Goal: Navigation & Orientation: Find specific page/section

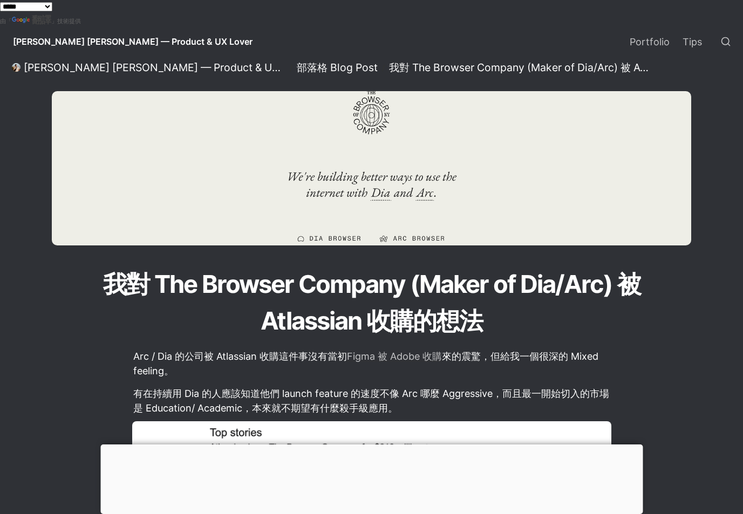
click at [114, 46] on span "[PERSON_NAME] [PERSON_NAME] — Product & UX Lover" at bounding box center [133, 41] width 240 height 11
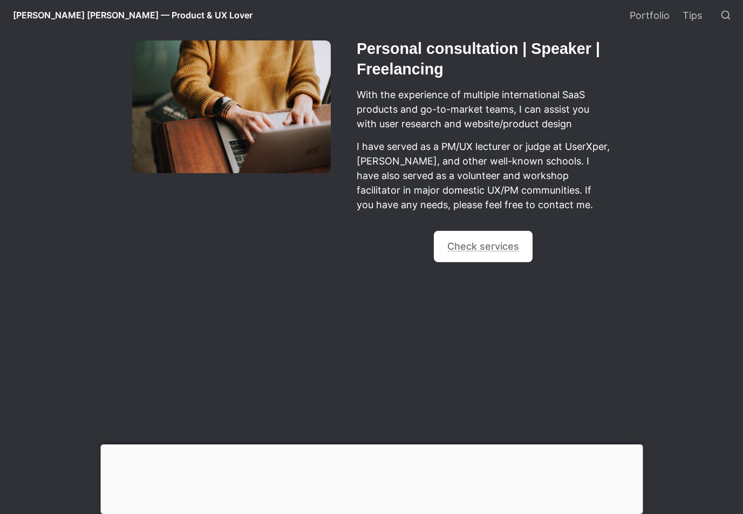
scroll to position [1239, 0]
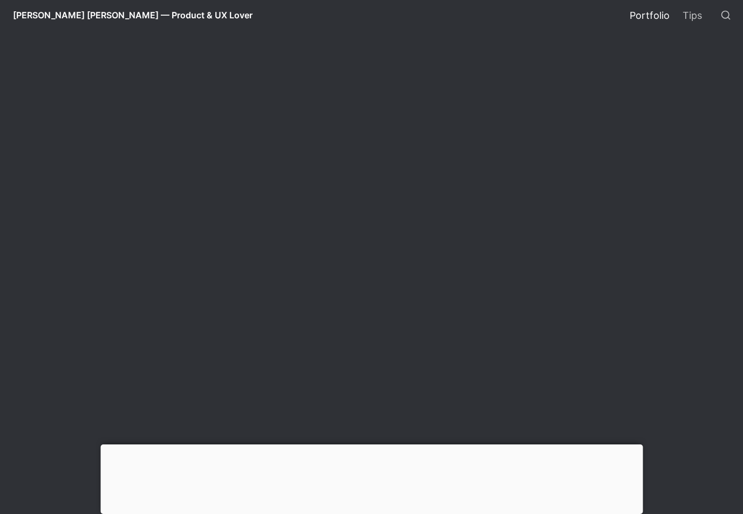
click at [637, 15] on link "Portfolio" at bounding box center [649, 15] width 53 height 30
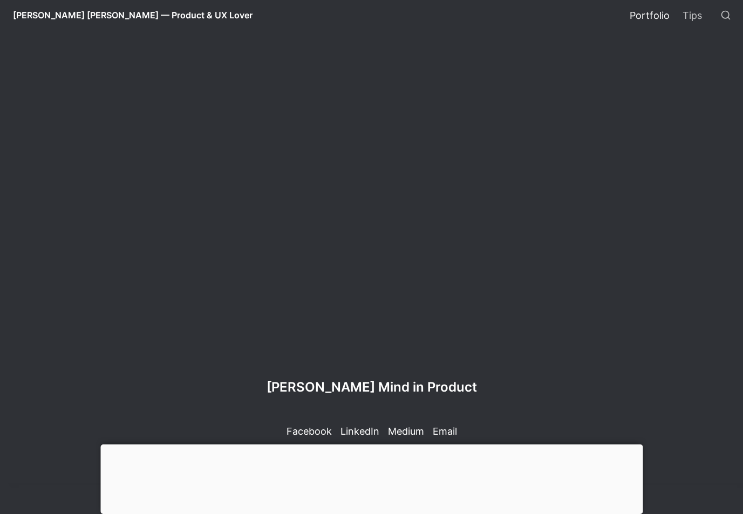
scroll to position [1637, 0]
